Goal: Find specific page/section: Find specific page/section

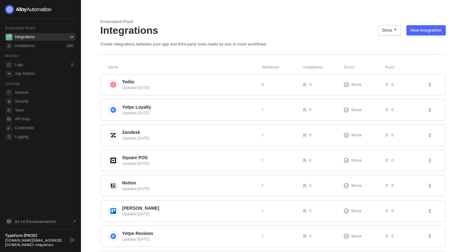
scroll to position [160, 0]
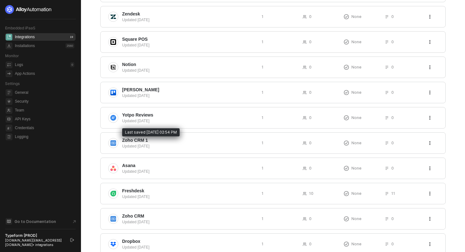
scroll to position [160, 0]
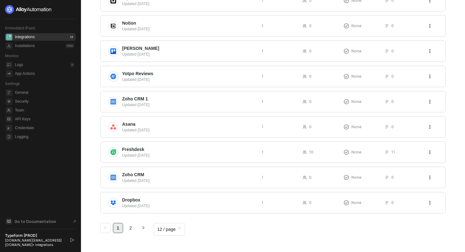
click at [171, 147] on span "Freshdesk" at bounding box center [189, 149] width 134 height 6
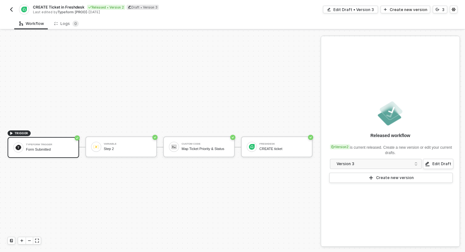
scroll to position [12, 0]
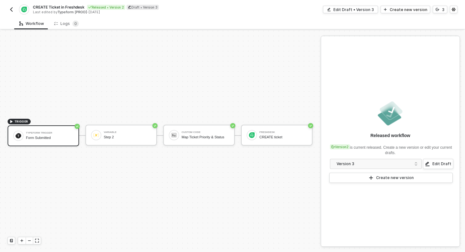
click at [232, 18] on div "Workflow Logs 0" at bounding box center [239, 24] width 451 height 12
click at [9, 9] on img "button" at bounding box center [11, 9] width 5 height 5
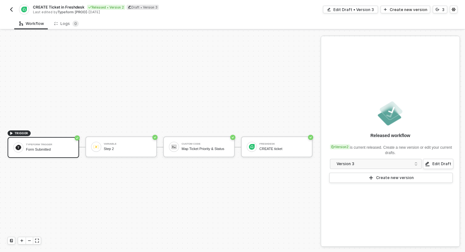
scroll to position [12, 0]
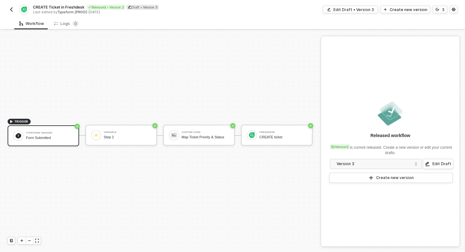
click at [12, 7] on img "button" at bounding box center [11, 9] width 5 height 5
